Goal: Information Seeking & Learning: Compare options

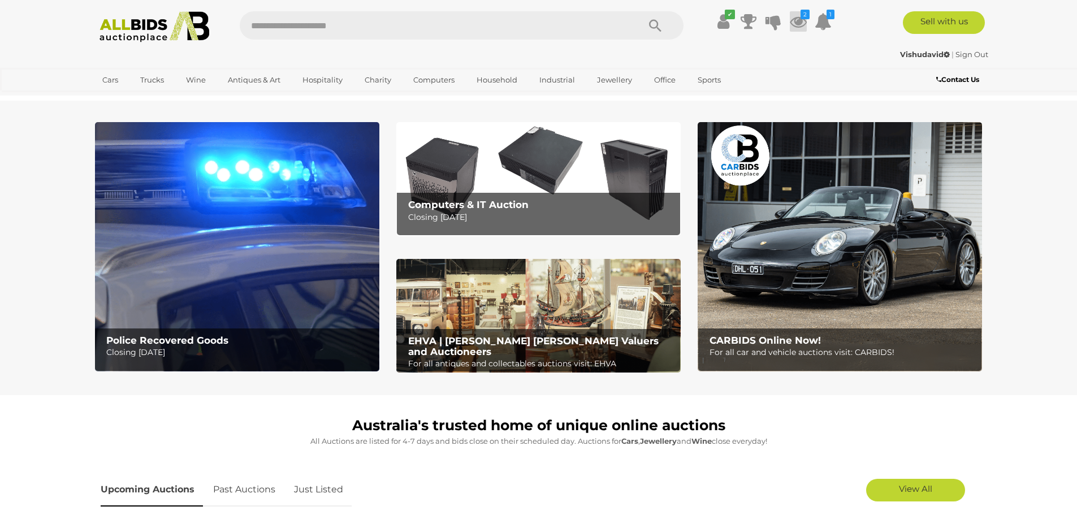
click at [795, 24] on icon at bounding box center [798, 21] width 17 height 20
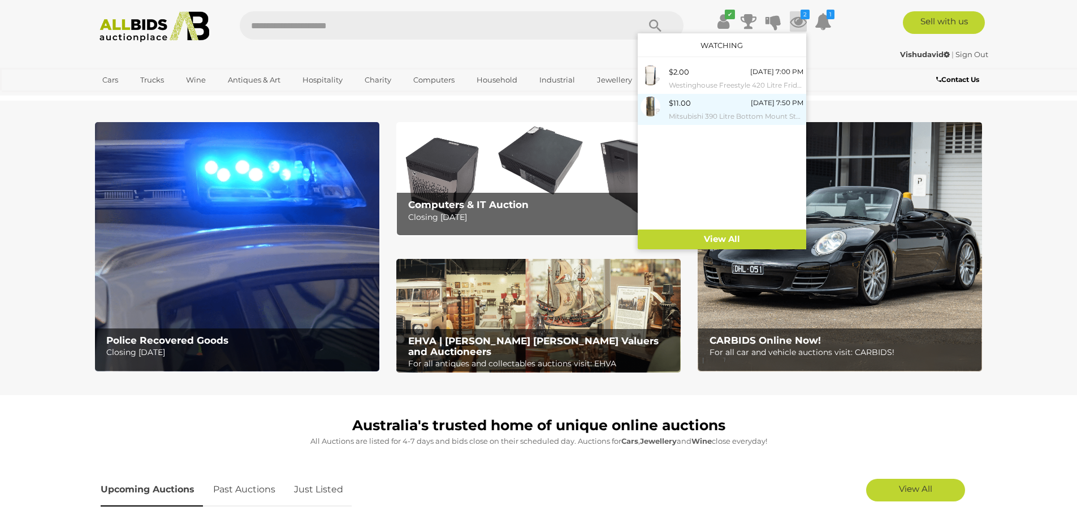
click at [722, 118] on small "Mitsubishi 390 Litre Bottom Mount Stainless Steel Fridge/Freezer" at bounding box center [736, 116] width 135 height 12
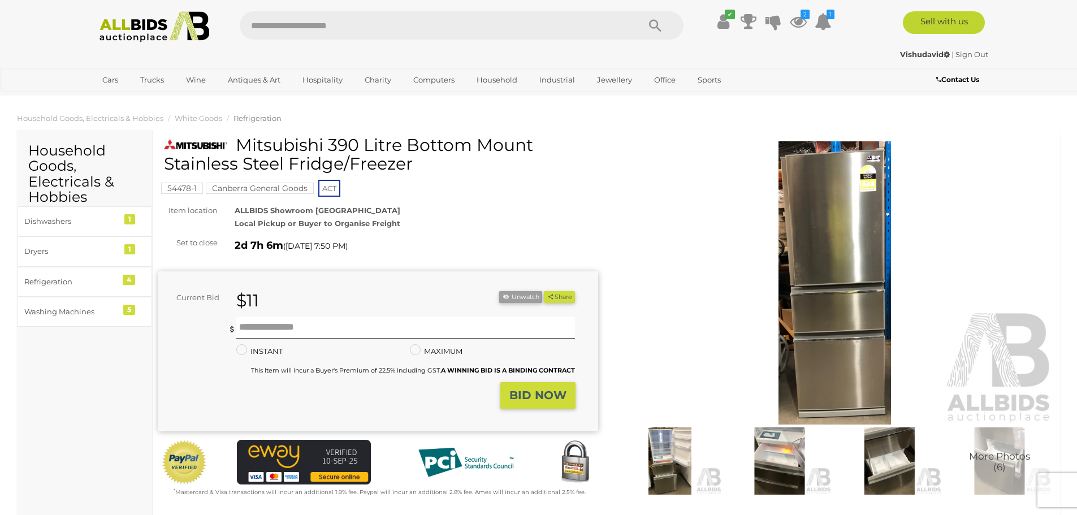
click at [817, 269] on img at bounding box center [835, 282] width 440 height 283
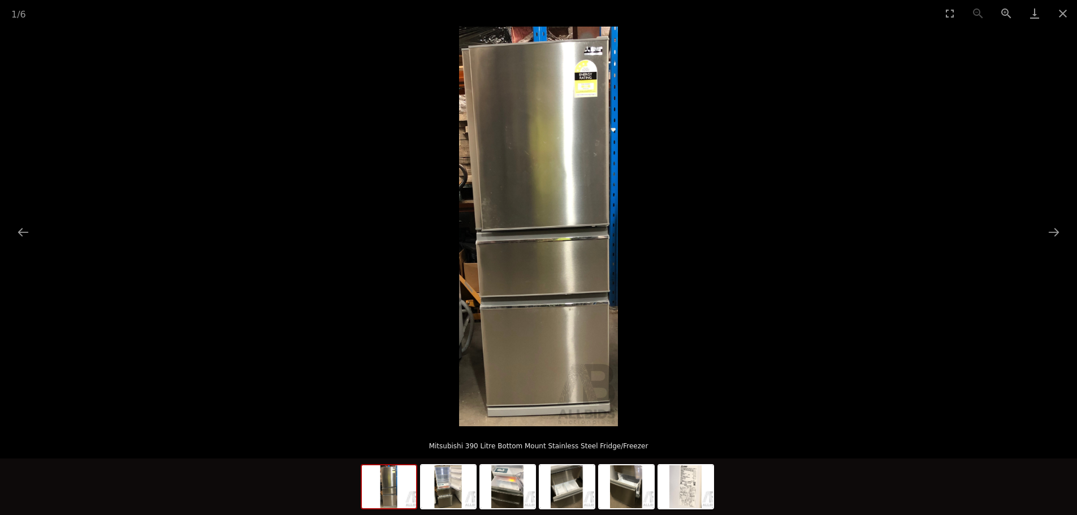
click at [547, 276] on img at bounding box center [538, 227] width 159 height 400
click at [1056, 232] on button "Next slide" at bounding box center [1054, 232] width 24 height 22
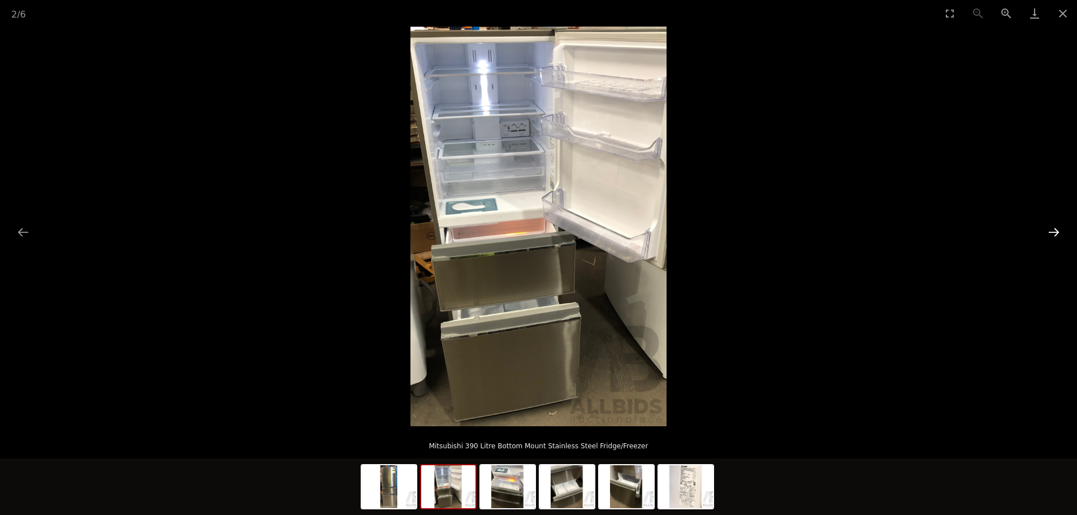
click at [1054, 232] on button "Next slide" at bounding box center [1054, 232] width 24 height 22
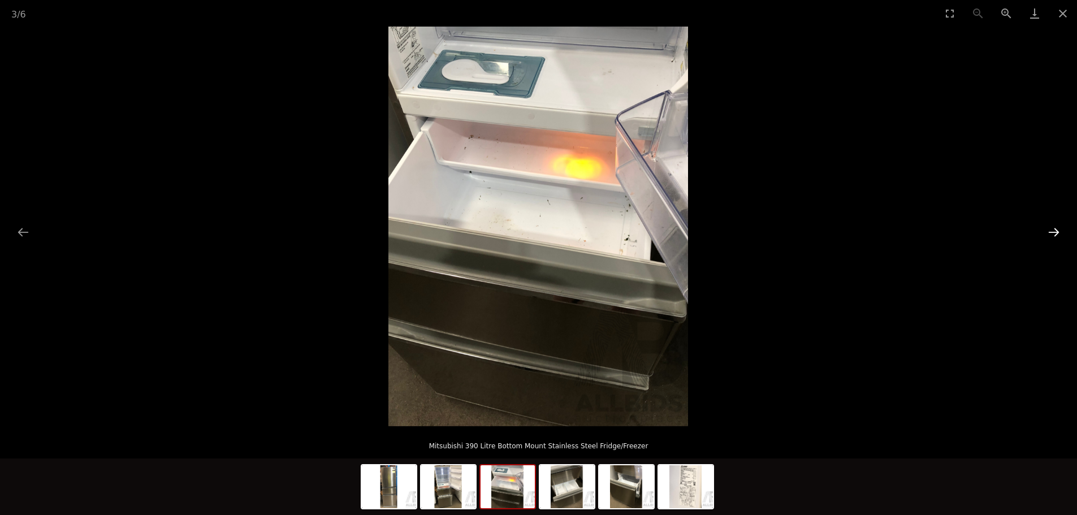
click at [1054, 232] on button "Next slide" at bounding box center [1054, 232] width 24 height 22
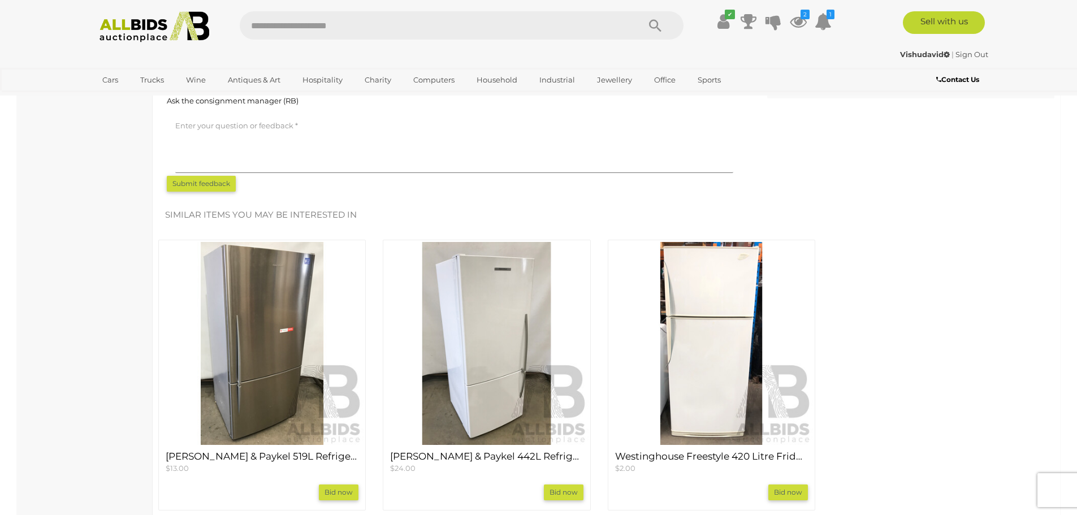
scroll to position [980, 0]
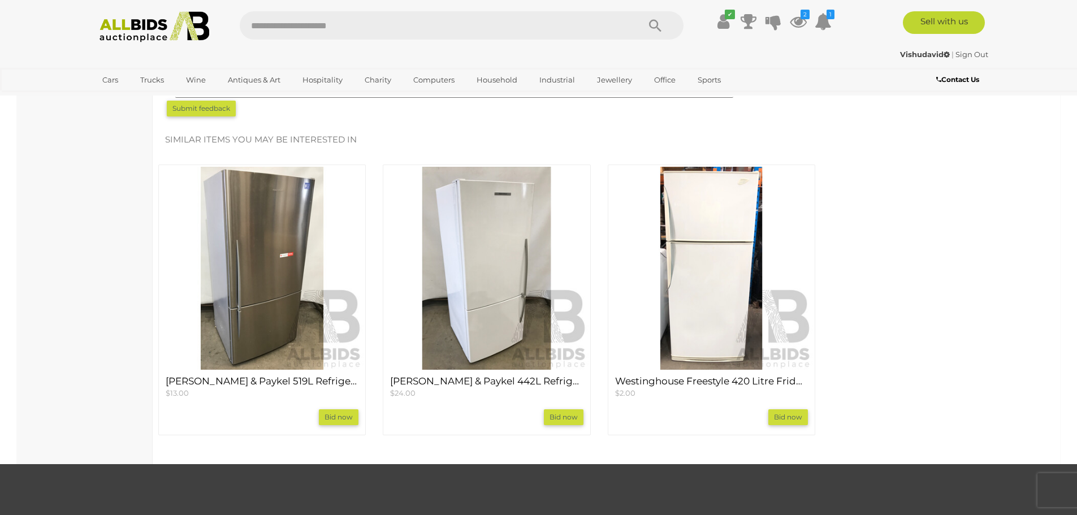
click at [245, 295] on img at bounding box center [262, 268] width 203 height 203
